Goal: Go to known website: Access a specific website the user already knows

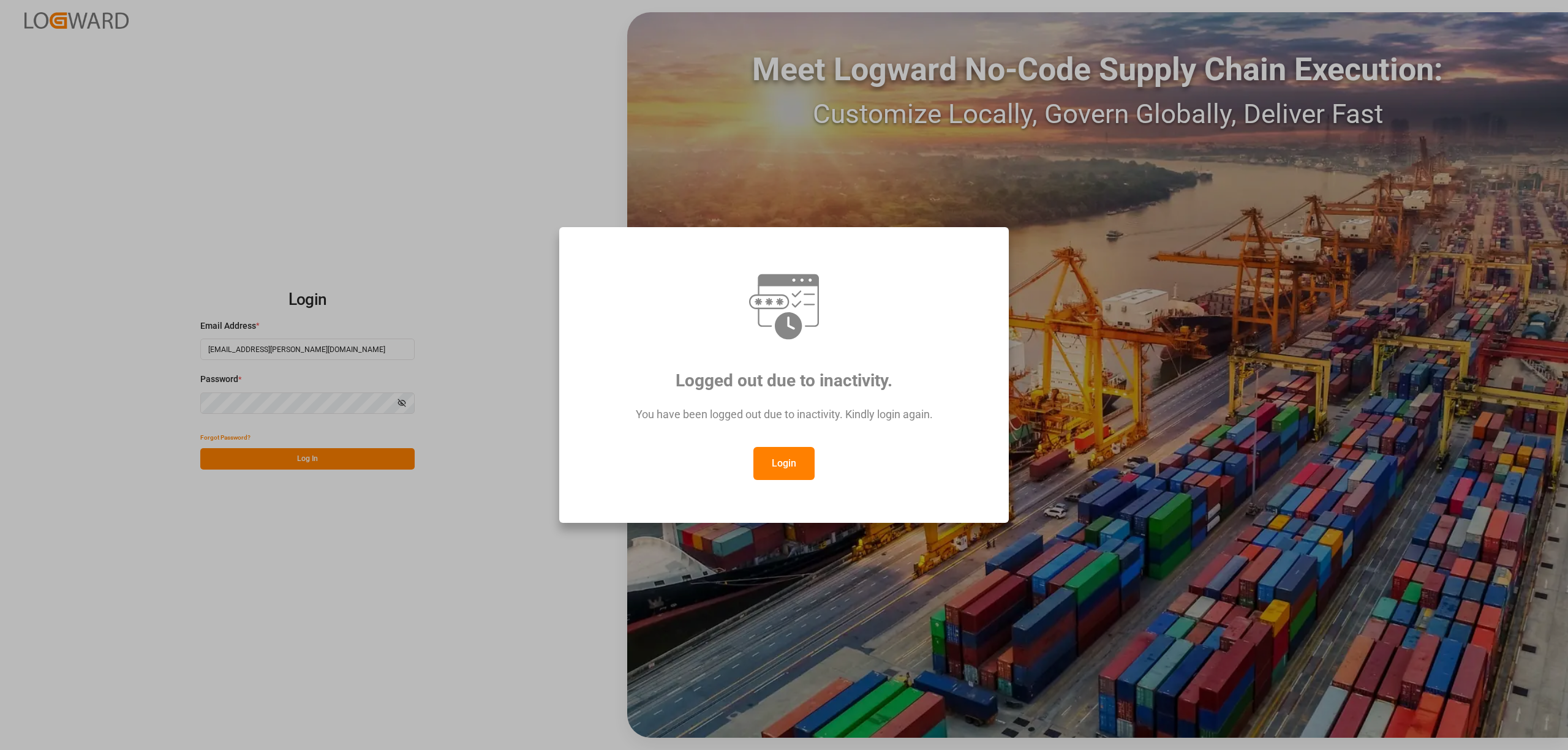
click at [776, 461] on button "Login" at bounding box center [784, 463] width 61 height 33
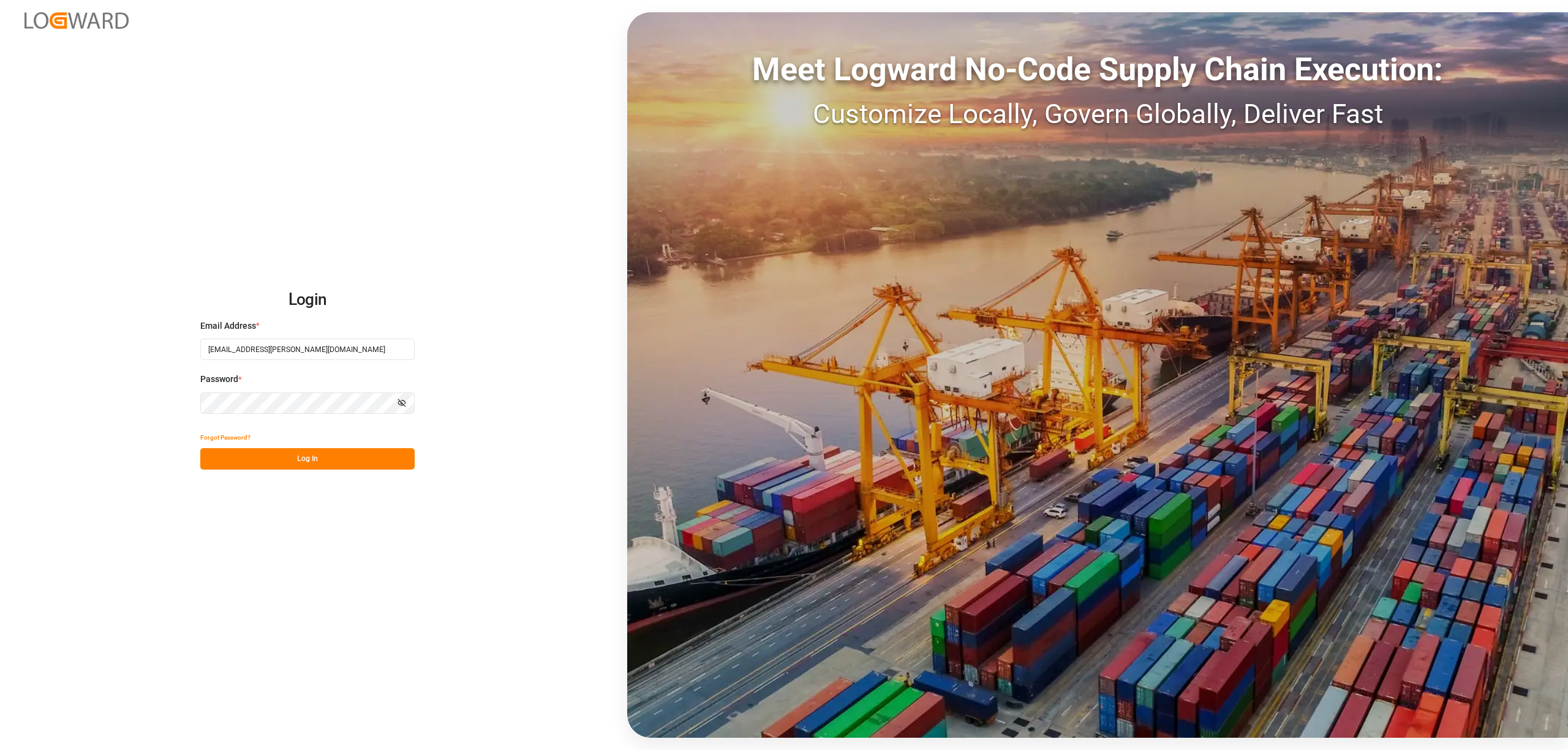
click at [334, 457] on button "Log In" at bounding box center [308, 459] width 214 height 21
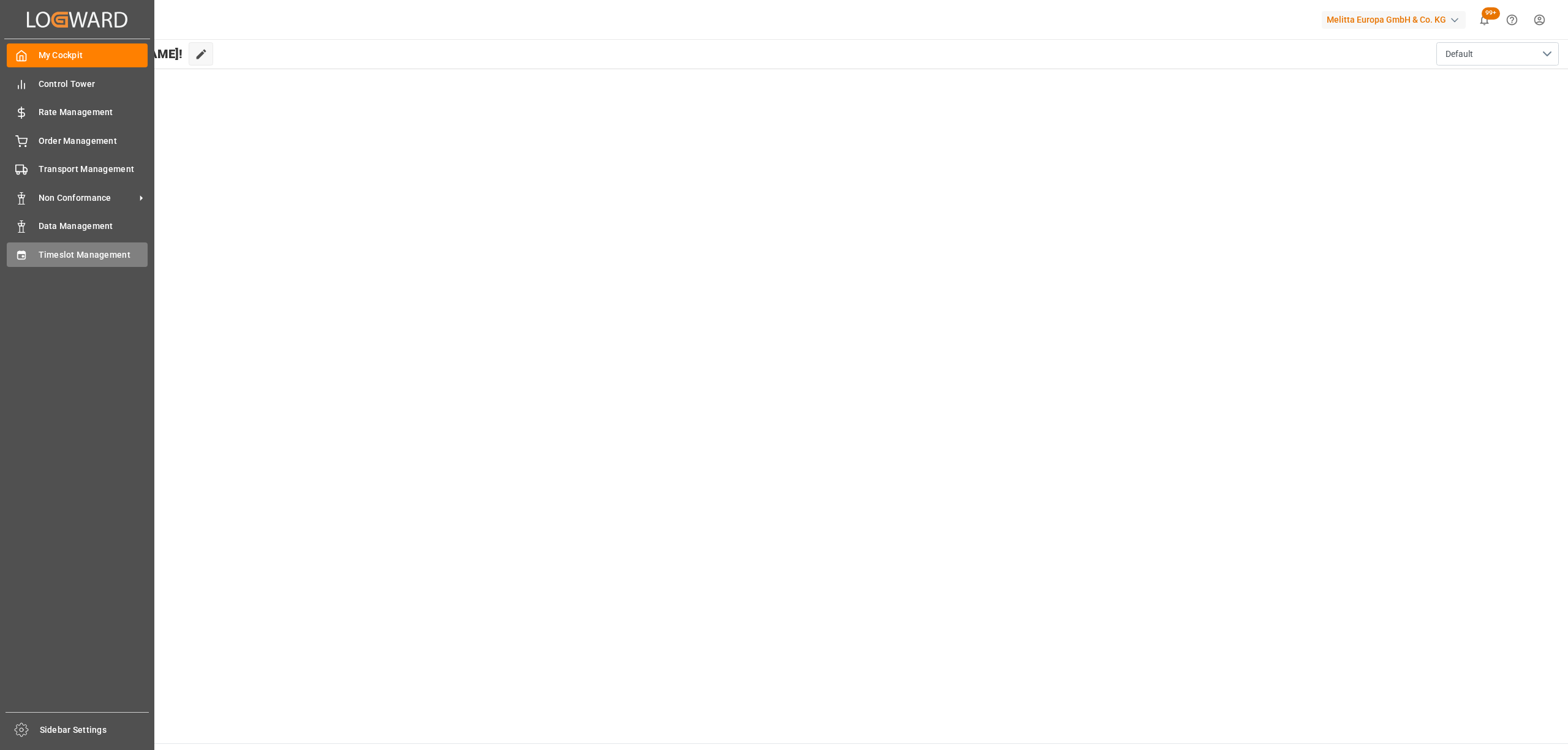
click at [18, 256] on icon at bounding box center [21, 256] width 13 height 13
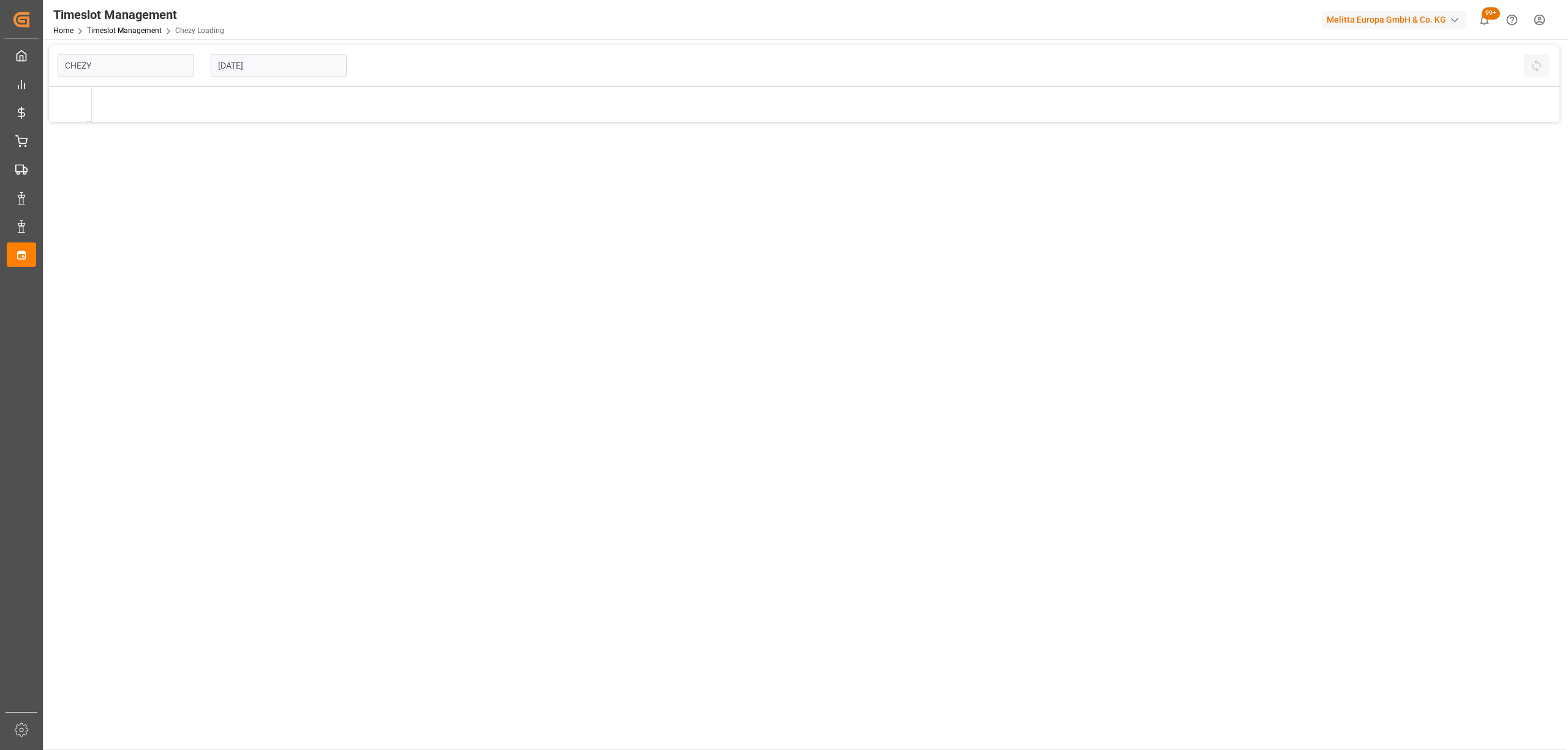
type input "Chezy Loading"
